Goal: Transaction & Acquisition: Purchase product/service

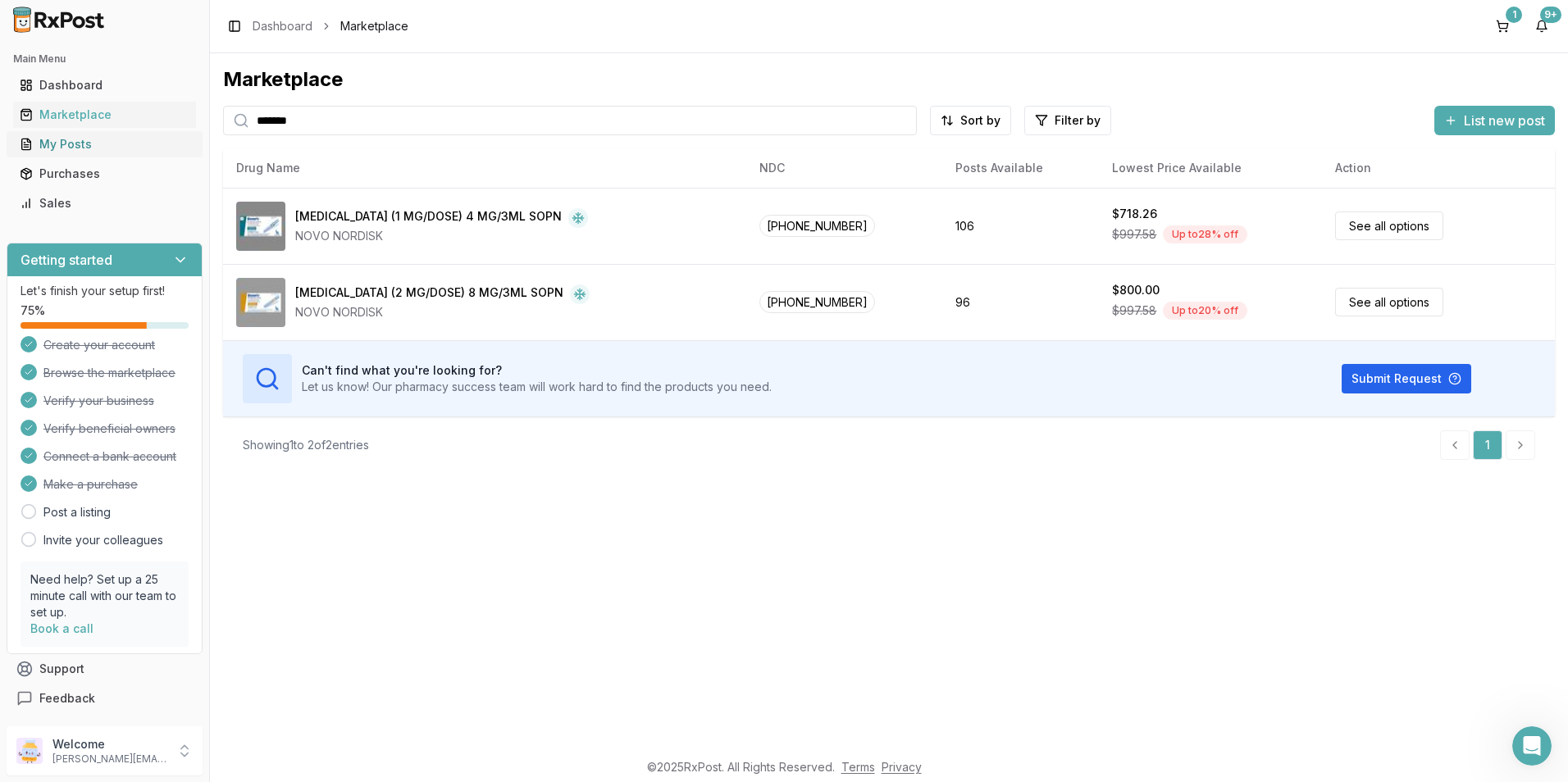
drag, startPoint x: 319, startPoint y: 128, endPoint x: 152, endPoint y: 139, distance: 167.4
click at [154, 139] on div "Main Menu Dashboard Marketplace My Posts Purchases Sales Getting started Let's …" at bounding box center [784, 391] width 1568 height 782
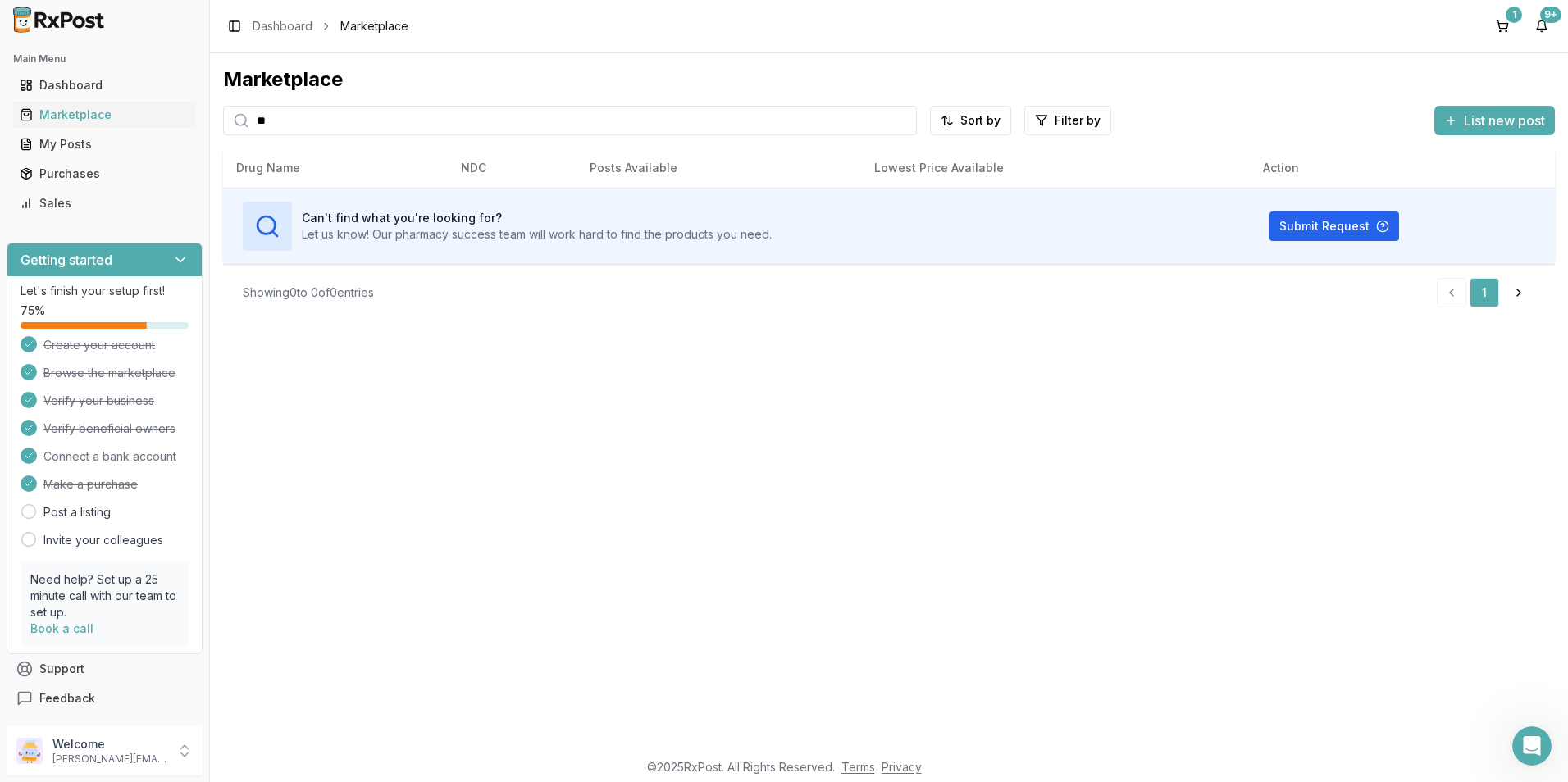
type input "*"
type input "*****"
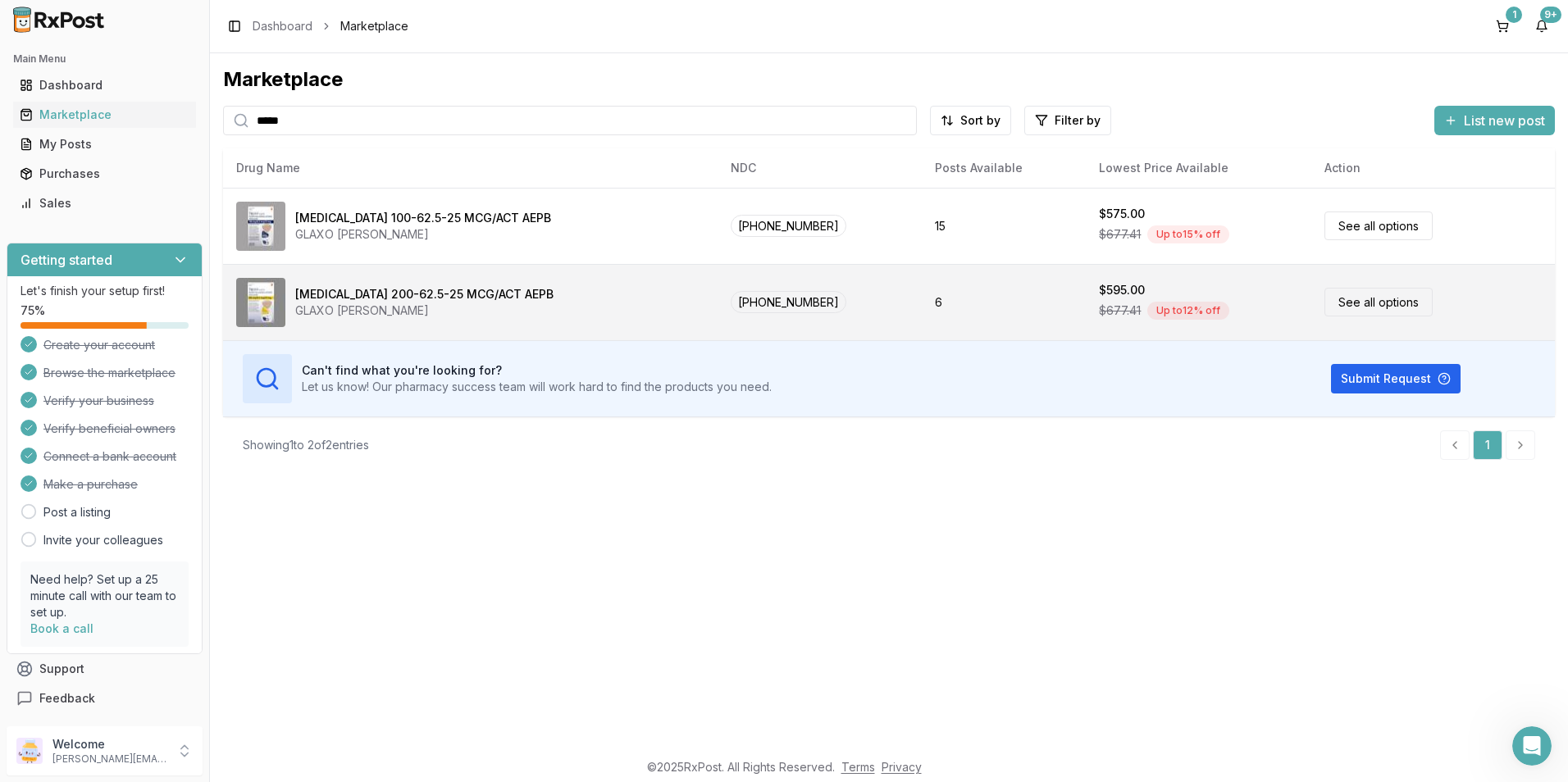
click at [455, 287] on div "[MEDICAL_DATA] 200-62.5-25 MCG/ACT AEPB" at bounding box center [423, 294] width 258 height 16
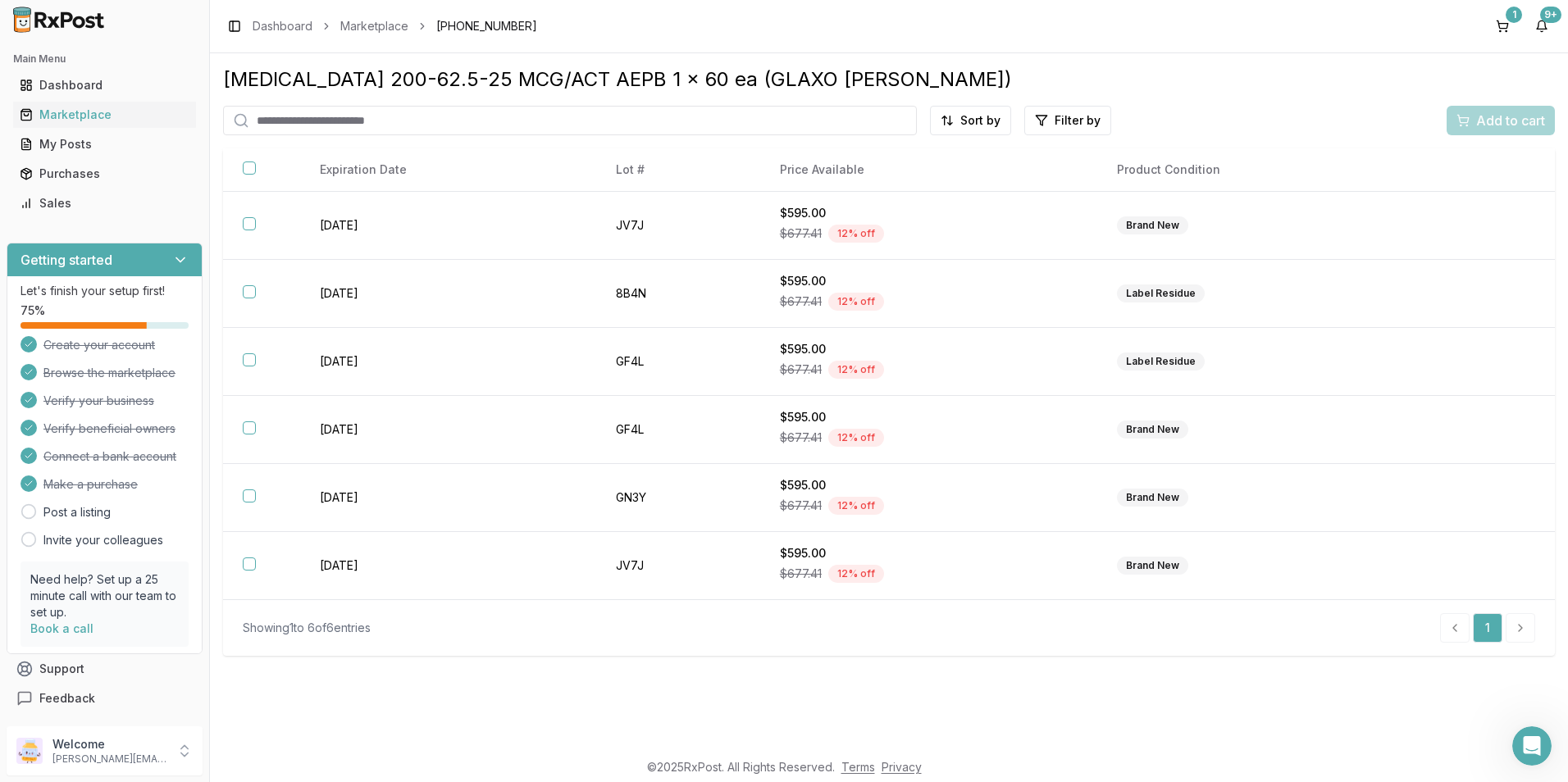
click at [284, 127] on input "search" at bounding box center [570, 120] width 694 height 30
type input "******"
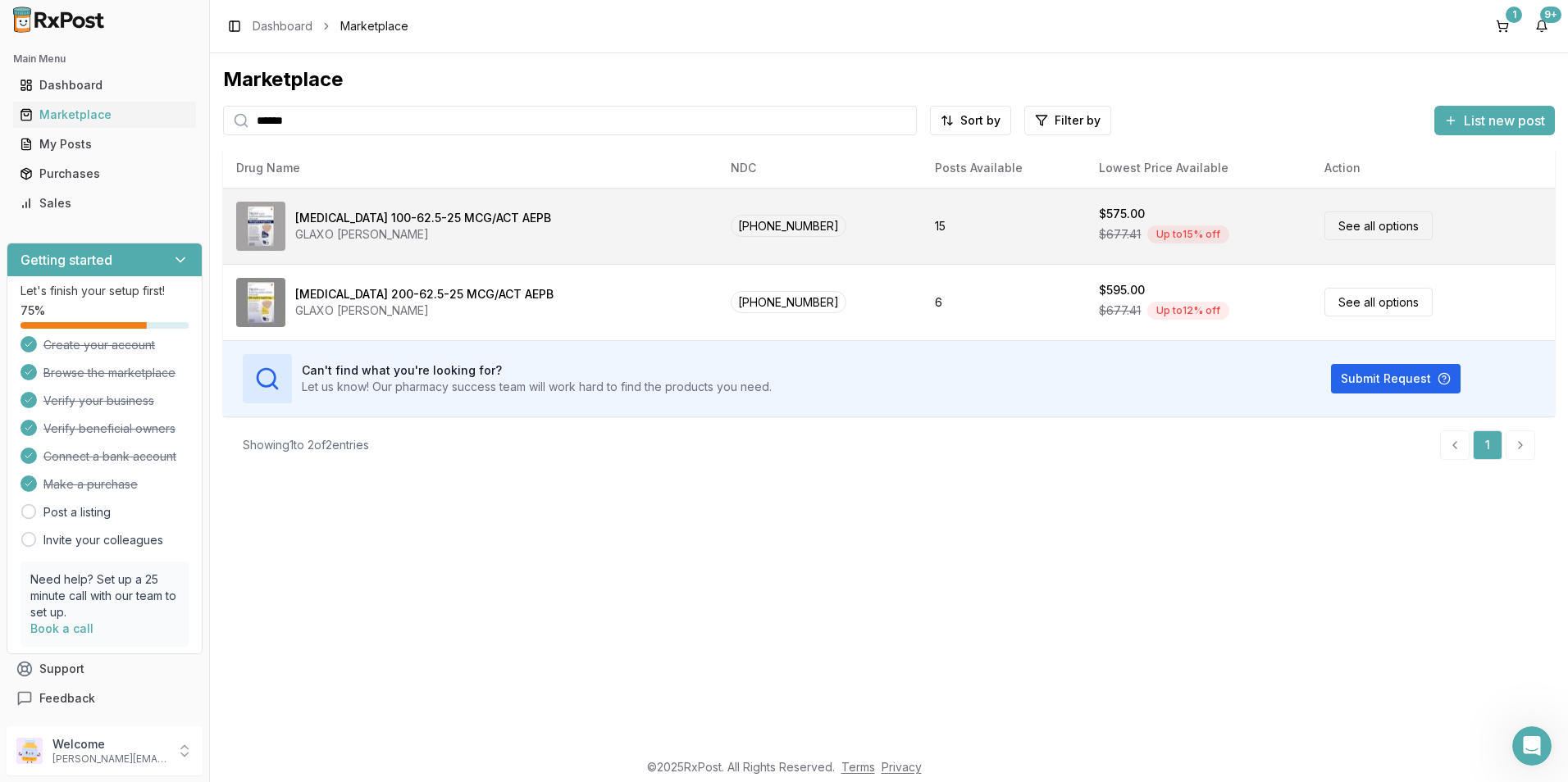
click at [364, 218] on div "[MEDICAL_DATA] 100-62.5-25 MCG/ACT AEPB" at bounding box center [422, 217] width 256 height 16
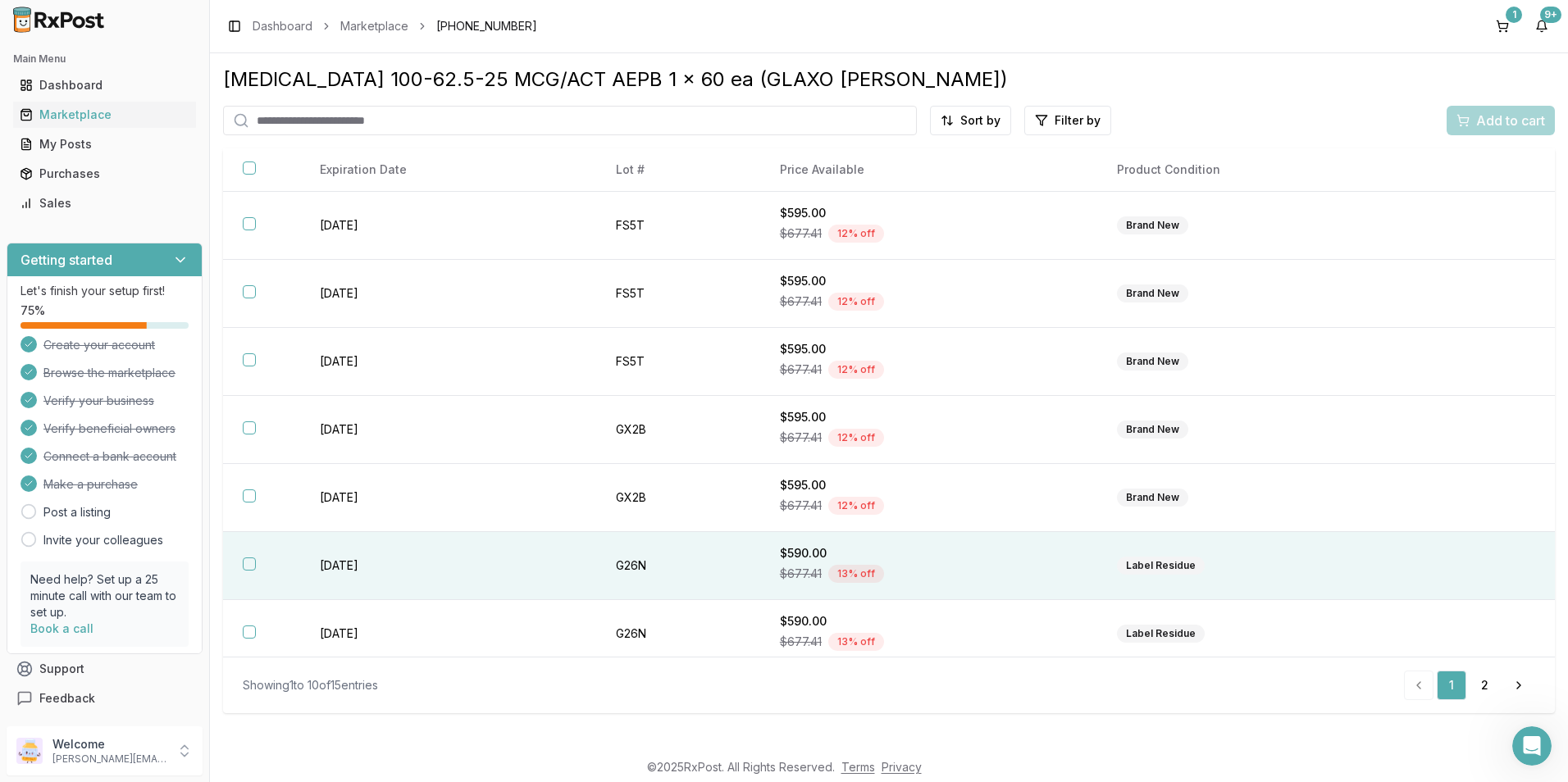
scroll to position [215, 0]
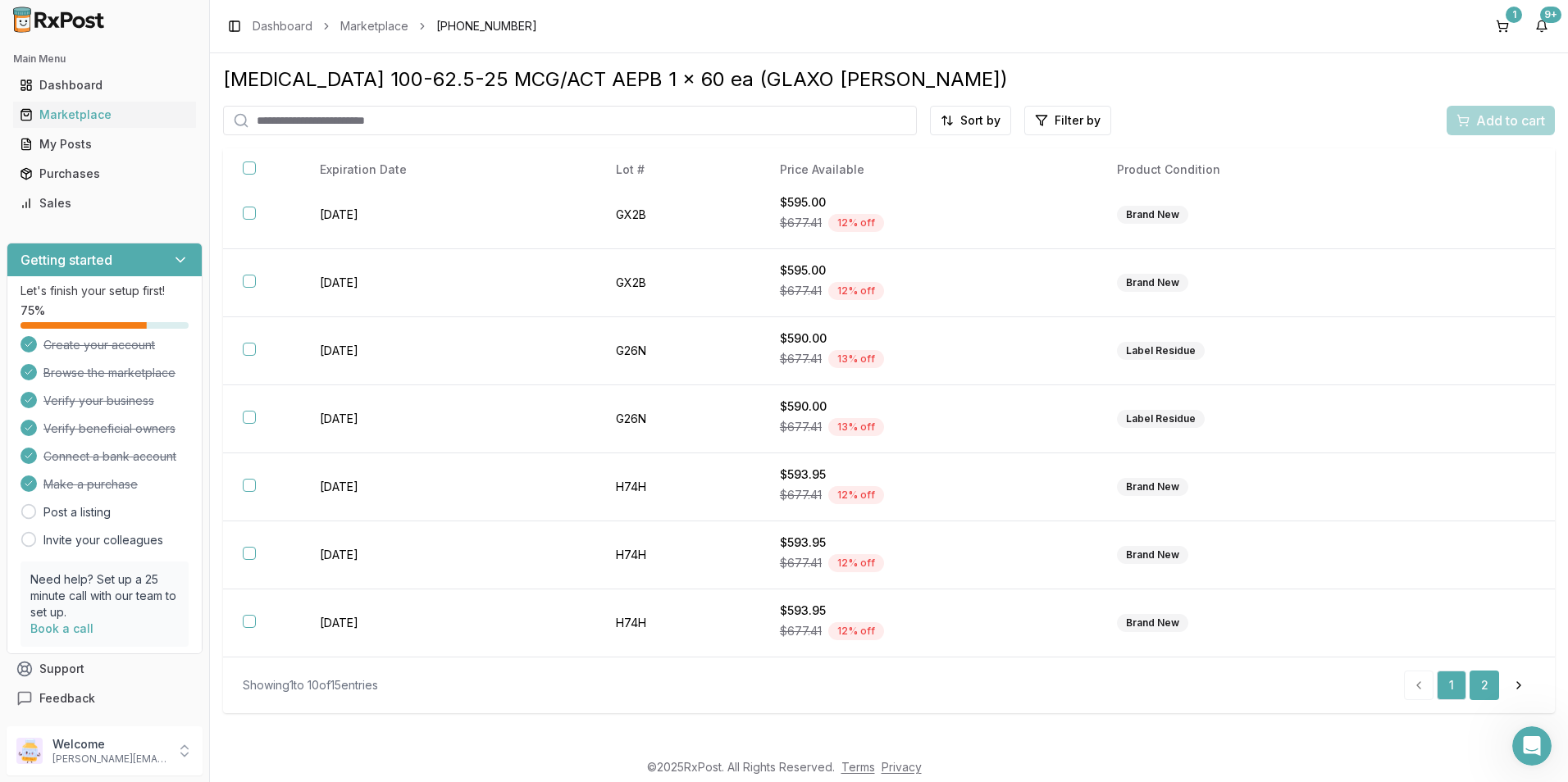
click at [1488, 689] on link "2" at bounding box center [1484, 685] width 30 height 30
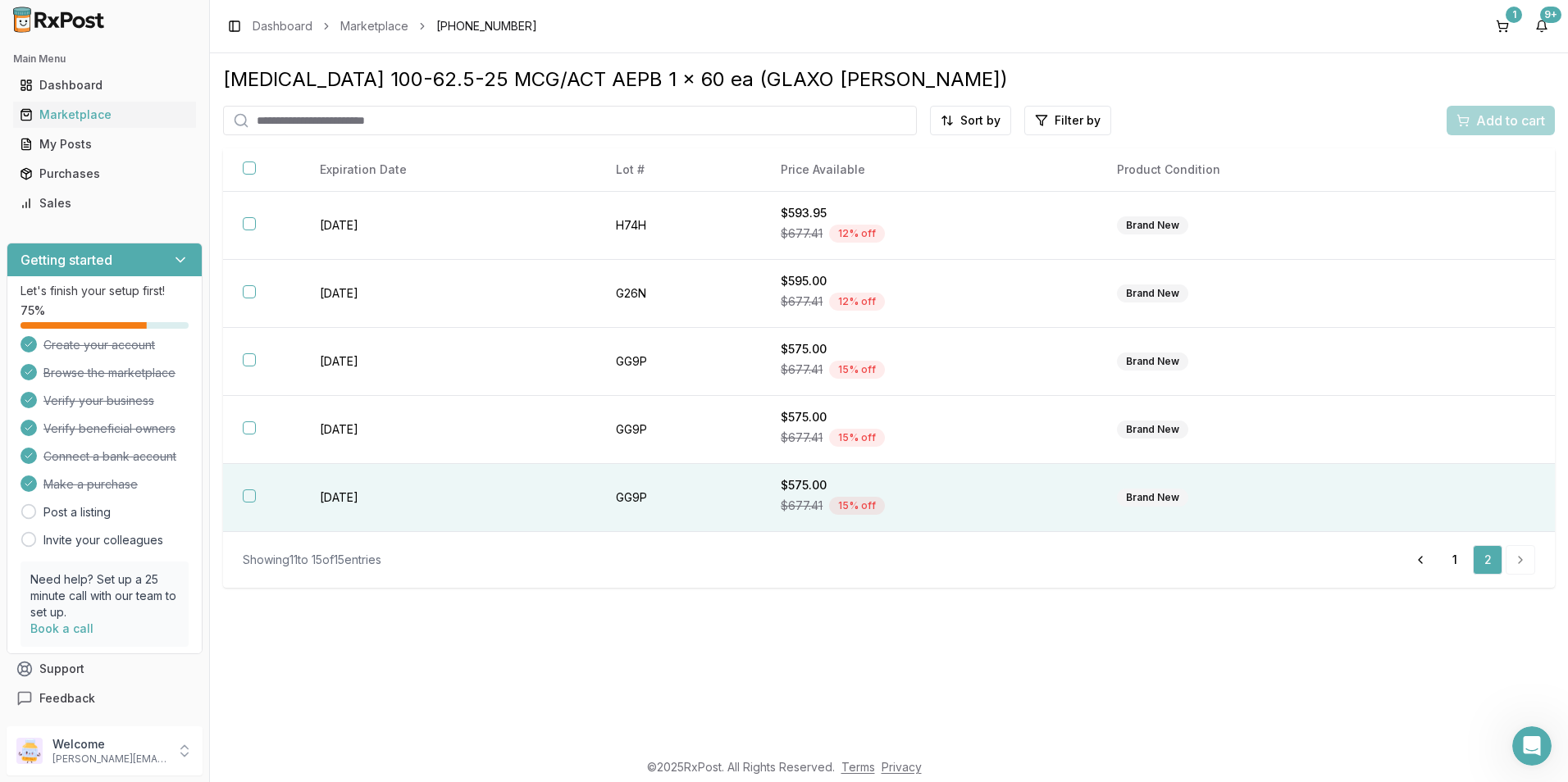
click at [251, 499] on button "button" at bounding box center [249, 496] width 14 height 14
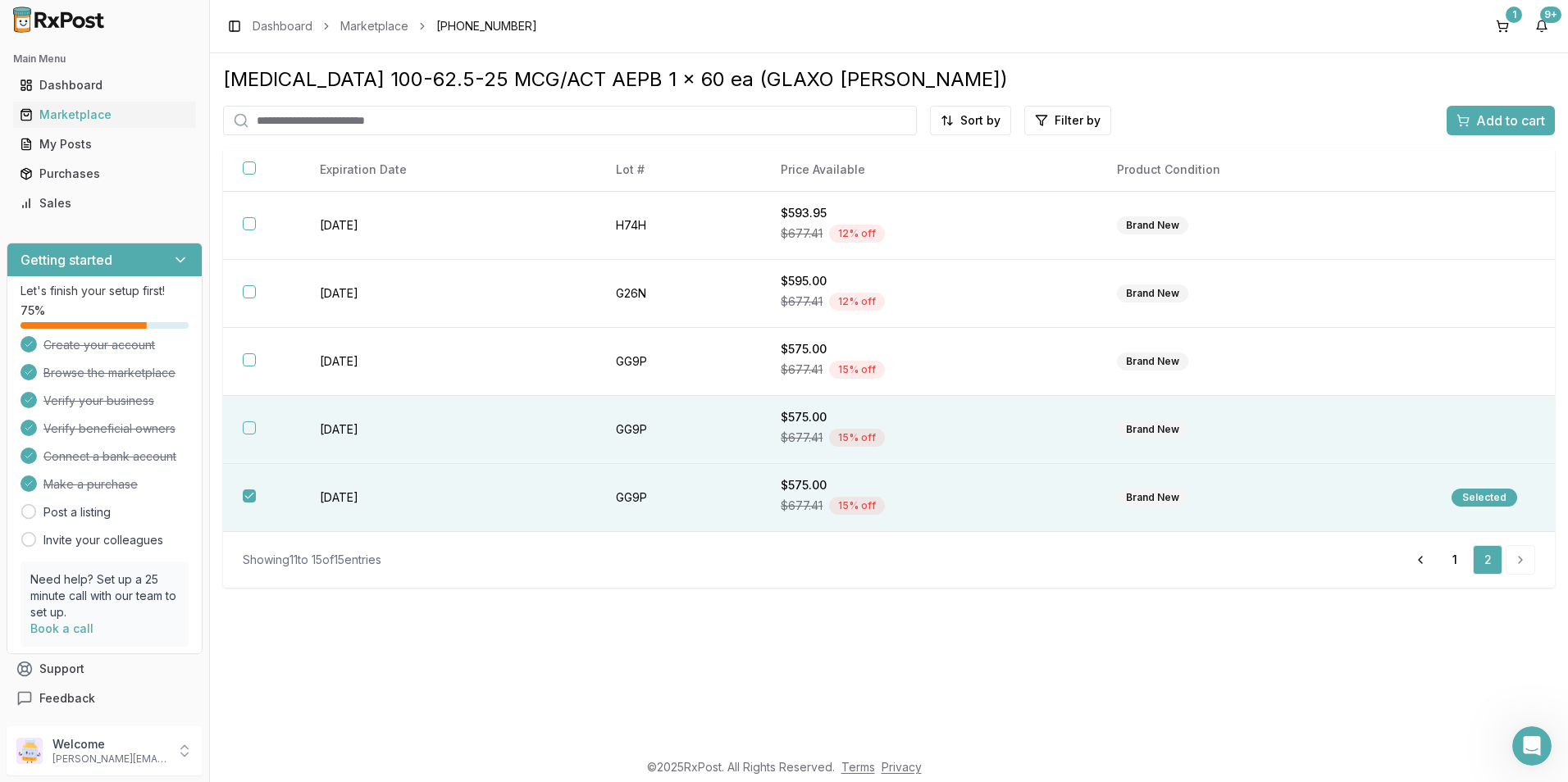
click at [241, 424] on th at bounding box center [262, 430] width 77 height 68
click at [1493, 122] on span "Add to cart" at bounding box center [1510, 121] width 69 height 19
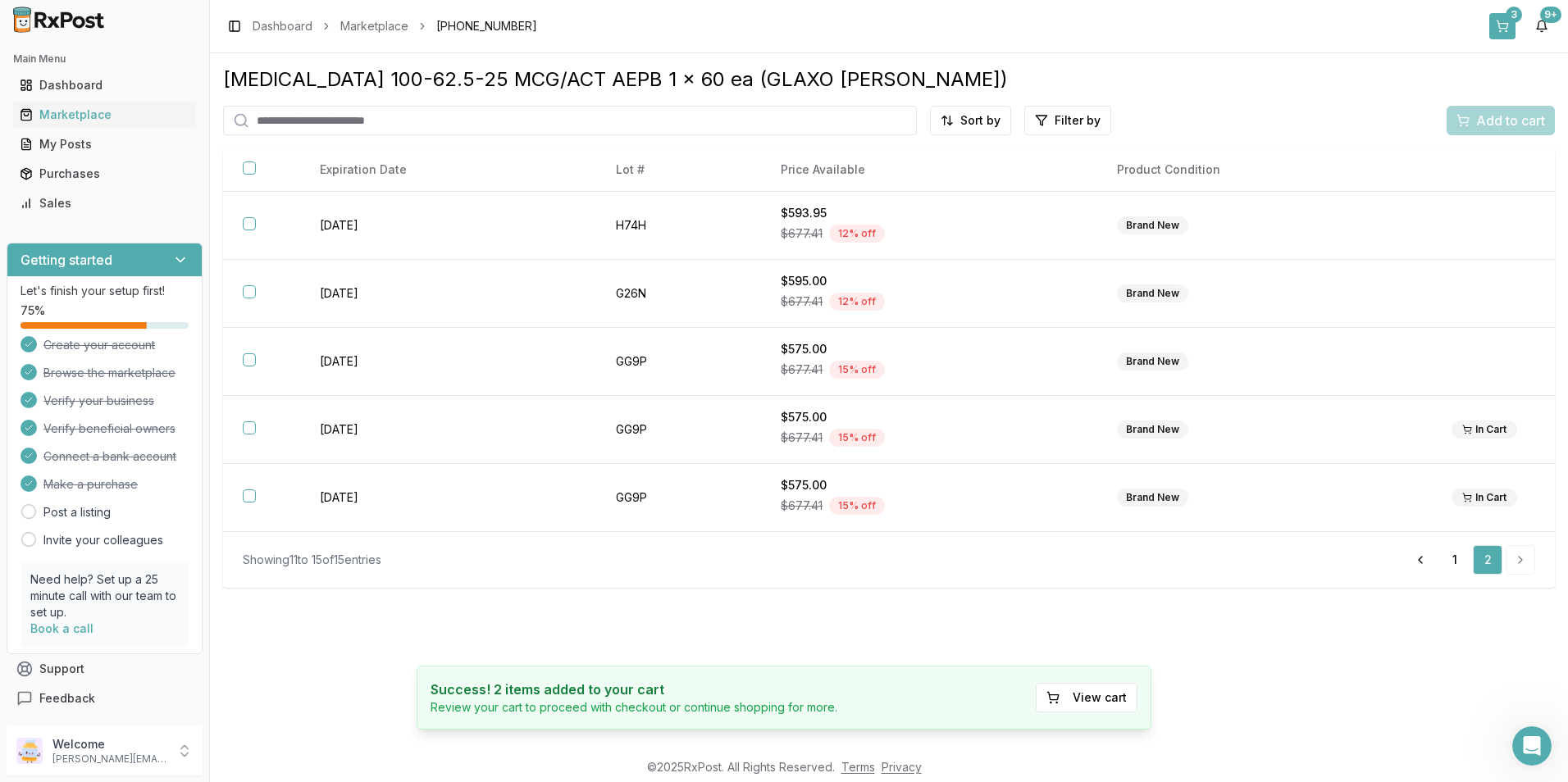
click at [1505, 29] on button "3" at bounding box center [1501, 26] width 26 height 26
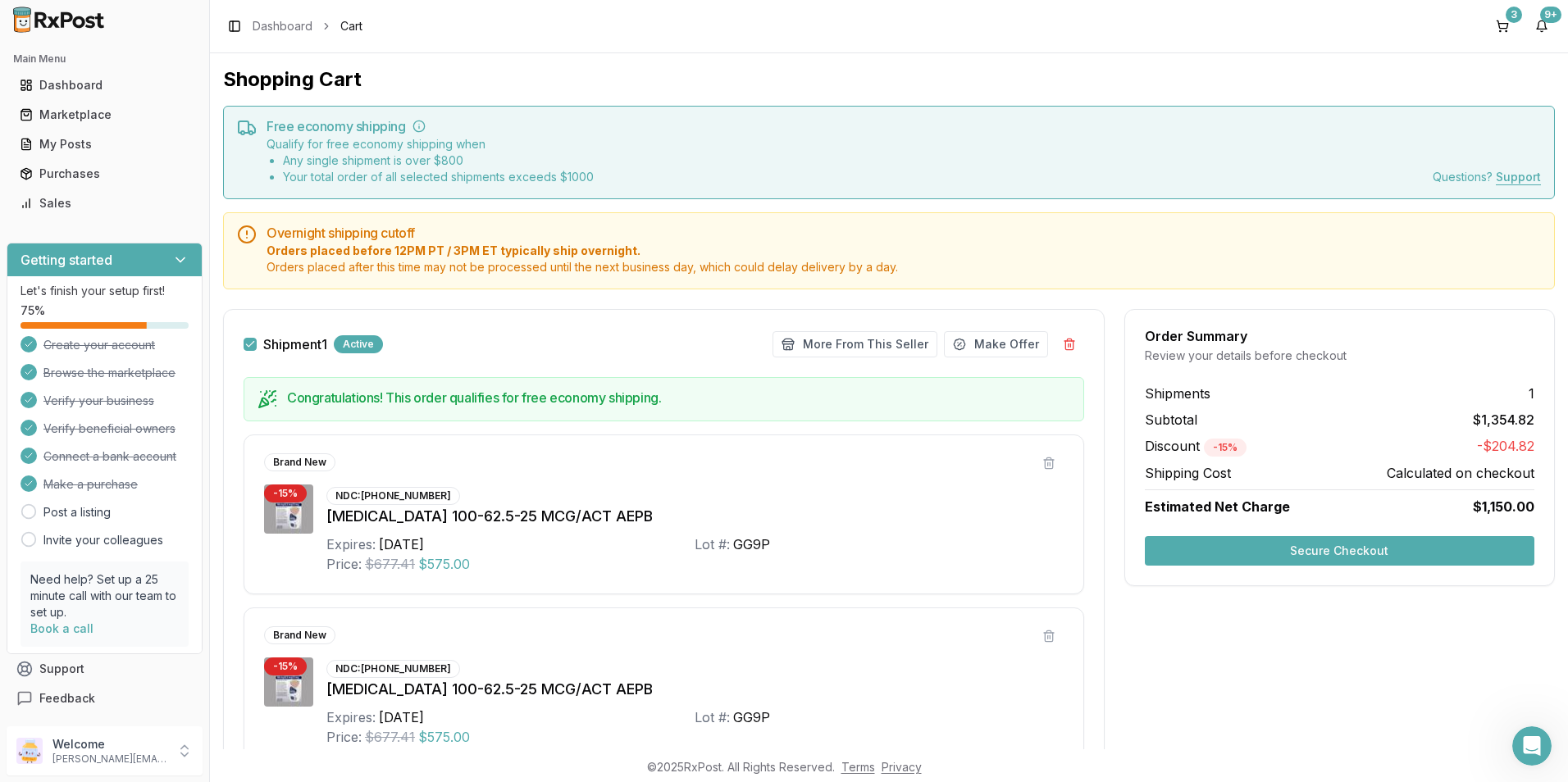
click at [1235, 558] on button "Secure Checkout" at bounding box center [1339, 551] width 390 height 30
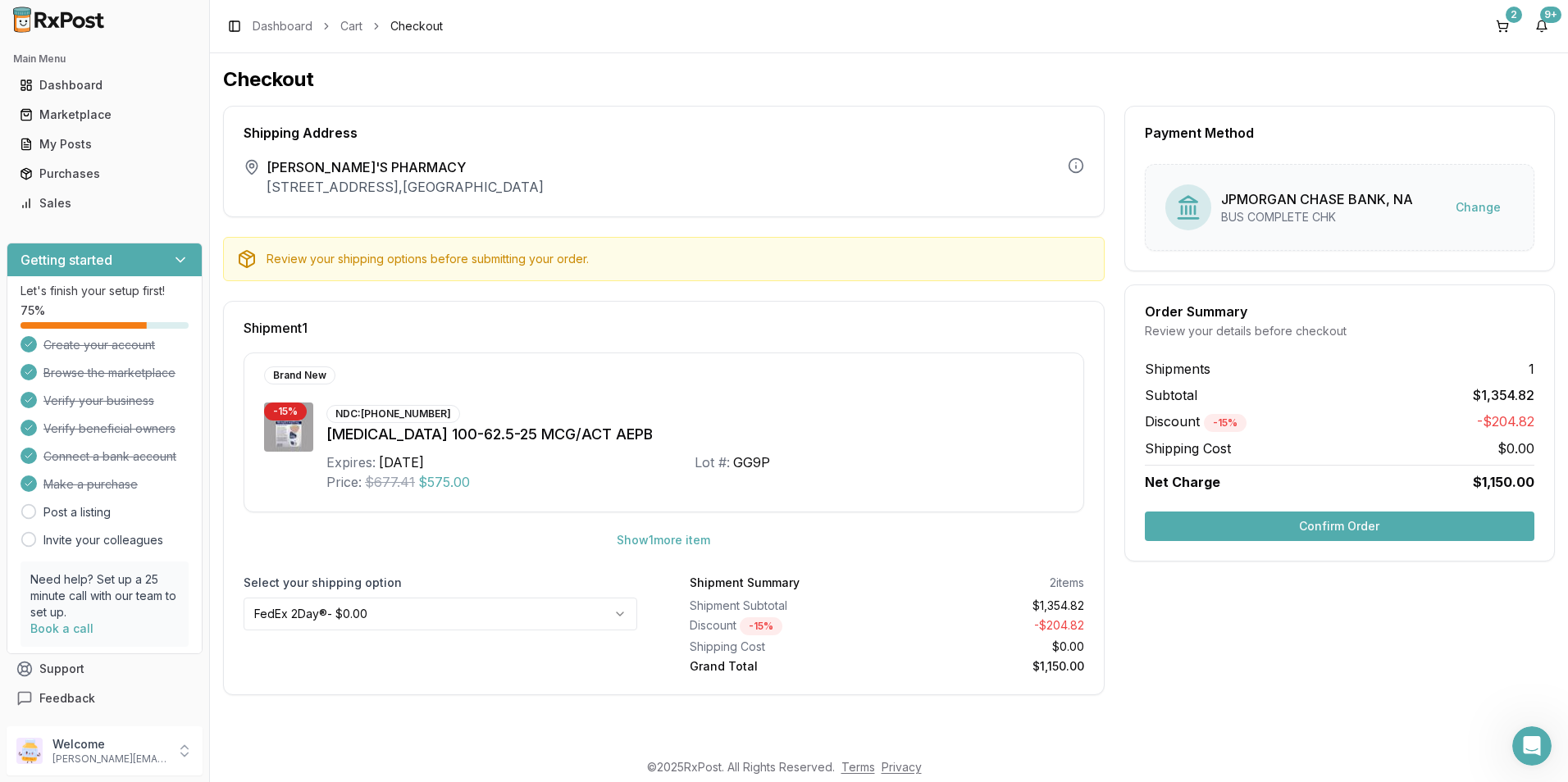
click at [1269, 527] on button "Confirm Order" at bounding box center [1339, 526] width 390 height 30
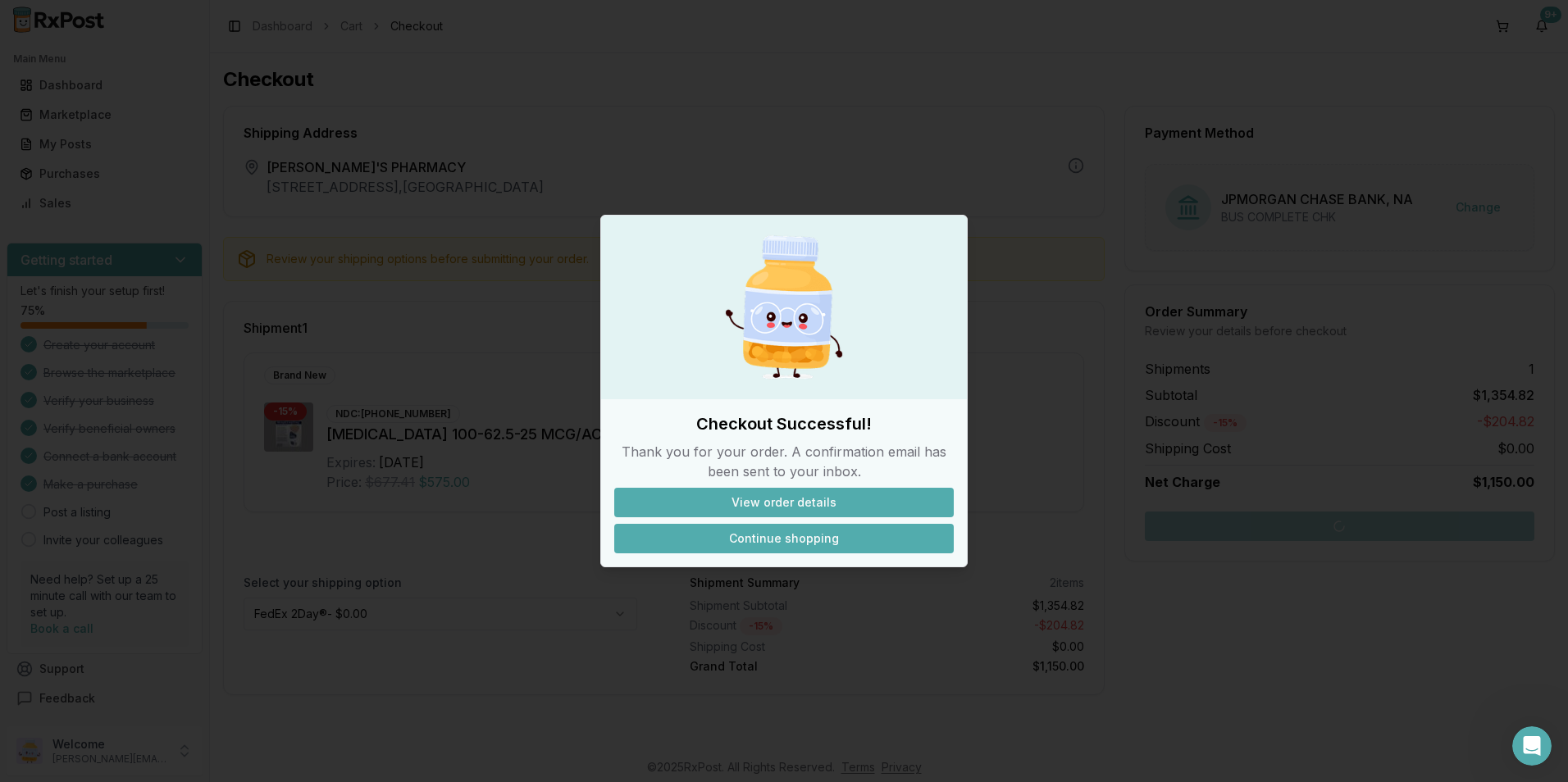
click at [787, 529] on button "Continue shopping" at bounding box center [783, 538] width 339 height 30
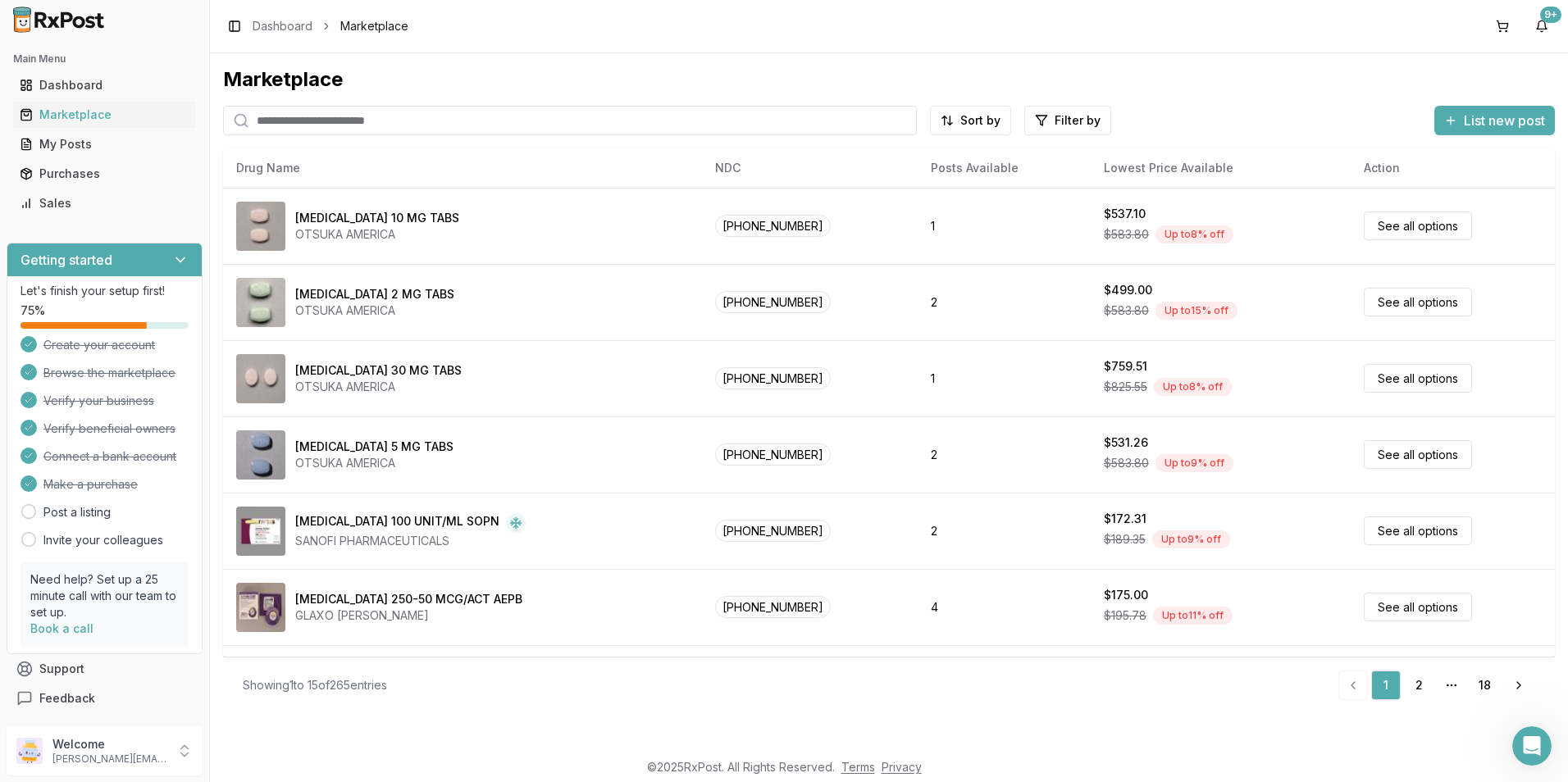
click at [290, 116] on input "search" at bounding box center [570, 120] width 694 height 30
type input "*******"
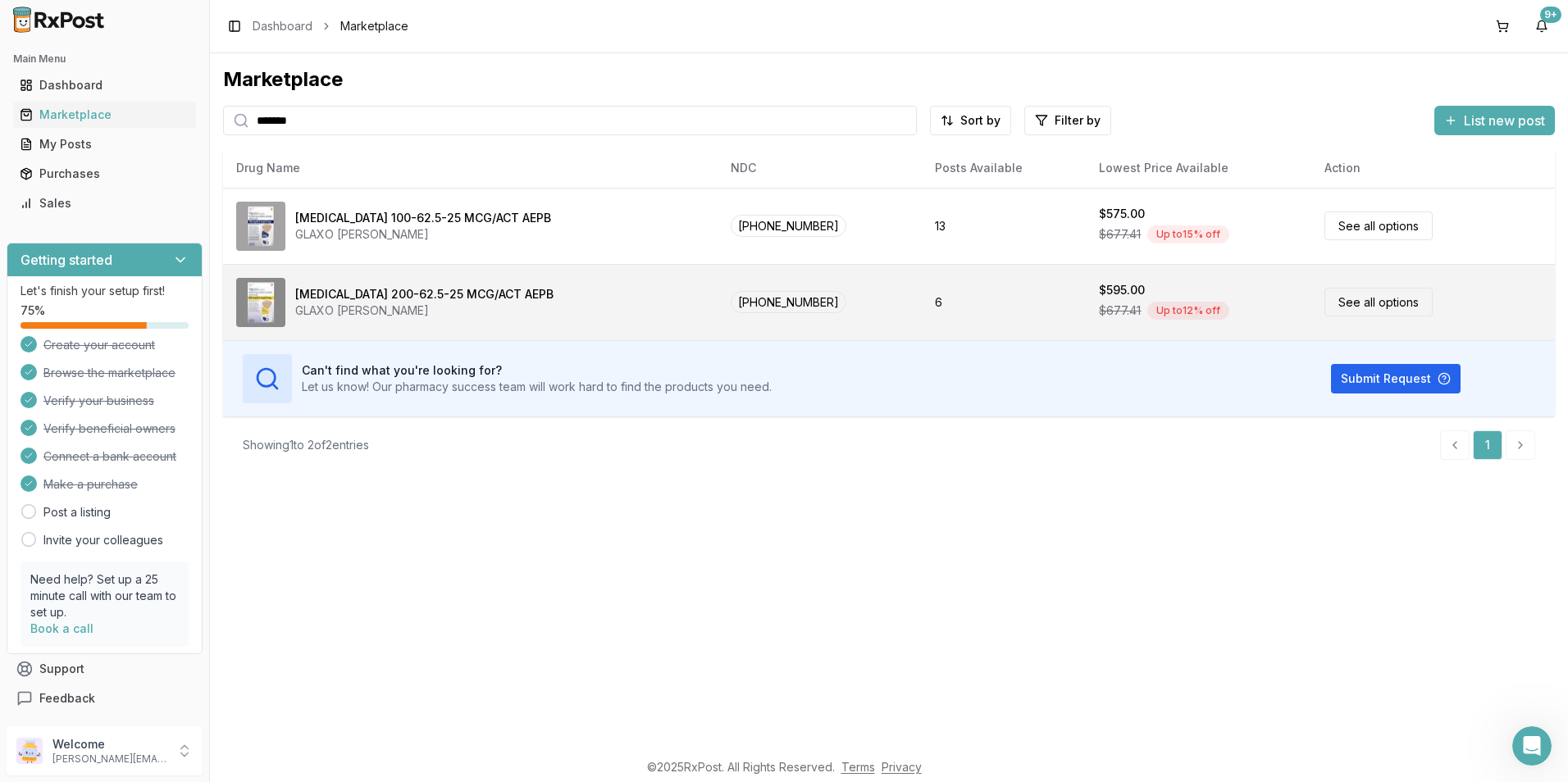
click at [408, 303] on div "GLAXO [PERSON_NAME]" at bounding box center [423, 310] width 258 height 16
